Goal: Obtain resource: Download file/media

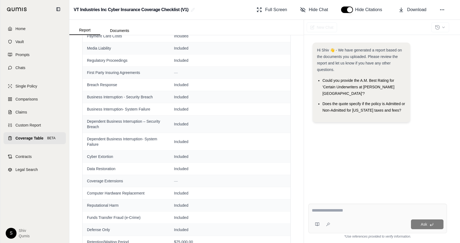
scroll to position [193, 0]
click at [26, 134] on link "Coverage Table BETA" at bounding box center [35, 138] width 62 height 12
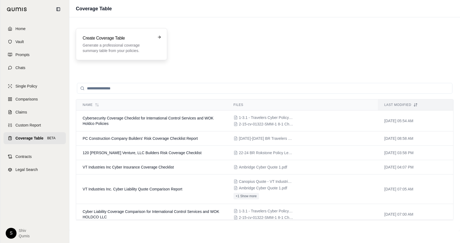
click at [105, 42] on p "Generate a professional coverage summary table from your policies." at bounding box center [118, 47] width 70 height 11
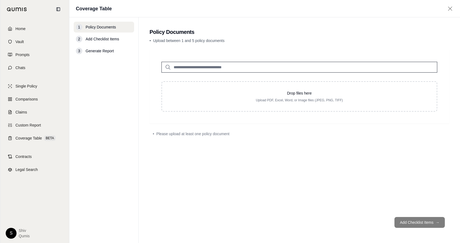
click at [261, 68] on input "search" at bounding box center [299, 67] width 276 height 11
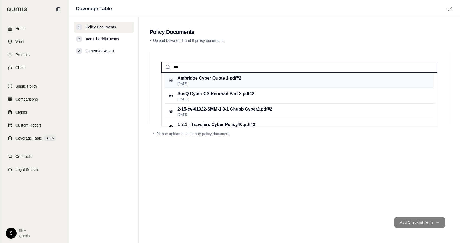
type input "***"
click at [241, 78] on p "Ambridge Cyber Quote 1.pdf #2" at bounding box center [209, 78] width 64 height 6
click at [251, 74] on div "Ambridge Cyber Quote 1.pdf #2 Jul 2, 2025" at bounding box center [299, 80] width 270 height 15
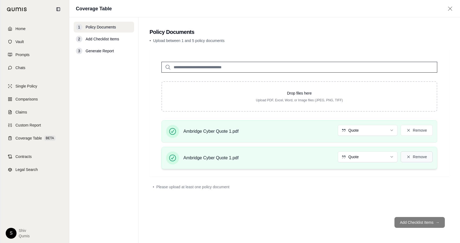
click at [411, 158] on button "Remove" at bounding box center [416, 156] width 32 height 11
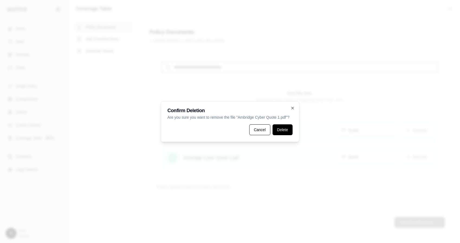
click at [284, 134] on button "Delete" at bounding box center [282, 129] width 20 height 11
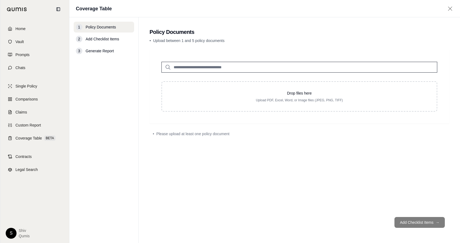
click at [300, 68] on input "search" at bounding box center [299, 67] width 276 height 11
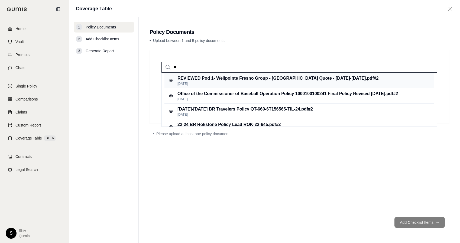
type input "**"
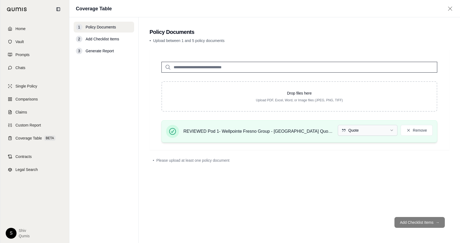
click at [384, 129] on html "Home Vault Prompts Chats Single Policy Comparisons Claims Custom Report Coverag…" at bounding box center [230, 121] width 460 height 243
click at [30, 143] on link "Coverage Table BETA" at bounding box center [35, 138] width 62 height 12
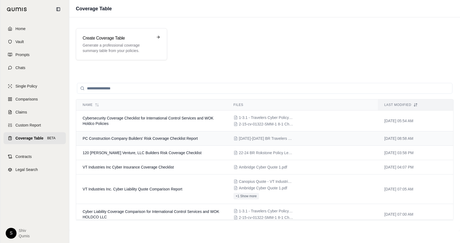
click at [163, 143] on td "PC Construction Company Builders' Risk Coverage Checklist Report" at bounding box center [151, 138] width 151 height 14
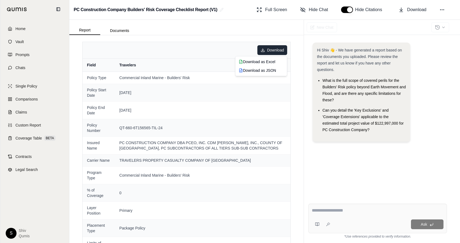
click at [272, 49] on html "Home Vault Prompts Chats Single Policy Comparisons Claims Custom Report Coverag…" at bounding box center [230, 121] width 460 height 243
click at [265, 72] on div "Download as JSON" at bounding box center [260, 70] width 49 height 9
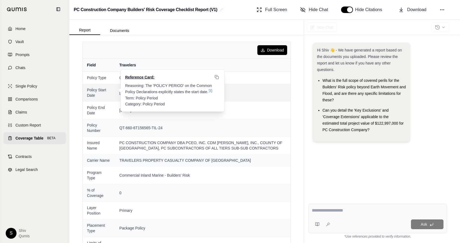
drag, startPoint x: 138, startPoint y: 92, endPoint x: 116, endPoint y: 93, distance: 21.4
click at [116, 93] on td "2024-05-01 Reference Card: Reasoning: The 'POLICY PERIOD' on the Common Policy …" at bounding box center [202, 93] width 175 height 18
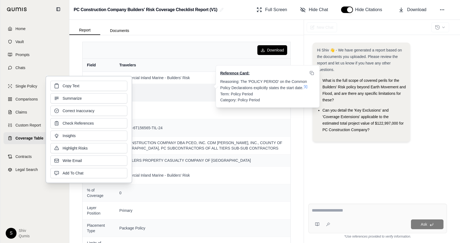
click at [230, 81] on span "Reasoning: The 'POLICY PERIOD' on the Common Policy Declarations explicitly sta…" at bounding box center [264, 84] width 88 height 11
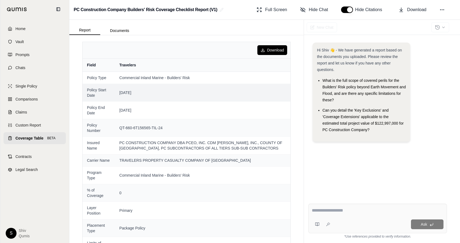
click at [26, 143] on link "Coverage Table BETA" at bounding box center [35, 138] width 62 height 12
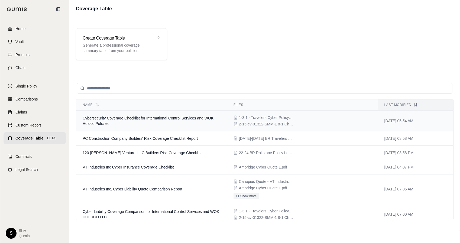
click at [126, 118] on span "Cybersecurity Coverage Checklist for International Control Services and WOK Hol…" at bounding box center [148, 121] width 131 height 10
click at [143, 187] on span "VT Industries Inc. Cyber Liability Quote Comparison Report" at bounding box center [133, 189] width 100 height 4
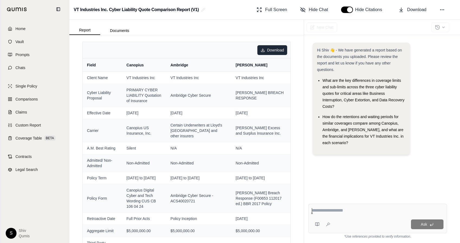
click at [273, 46] on html "Home Vault Prompts Chats Single Policy Comparisons Claims Custom Report Coverag…" at bounding box center [230, 121] width 460 height 243
click at [265, 63] on div "Download as Excel" at bounding box center [260, 61] width 49 height 9
